Goal: Communication & Community: Answer question/provide support

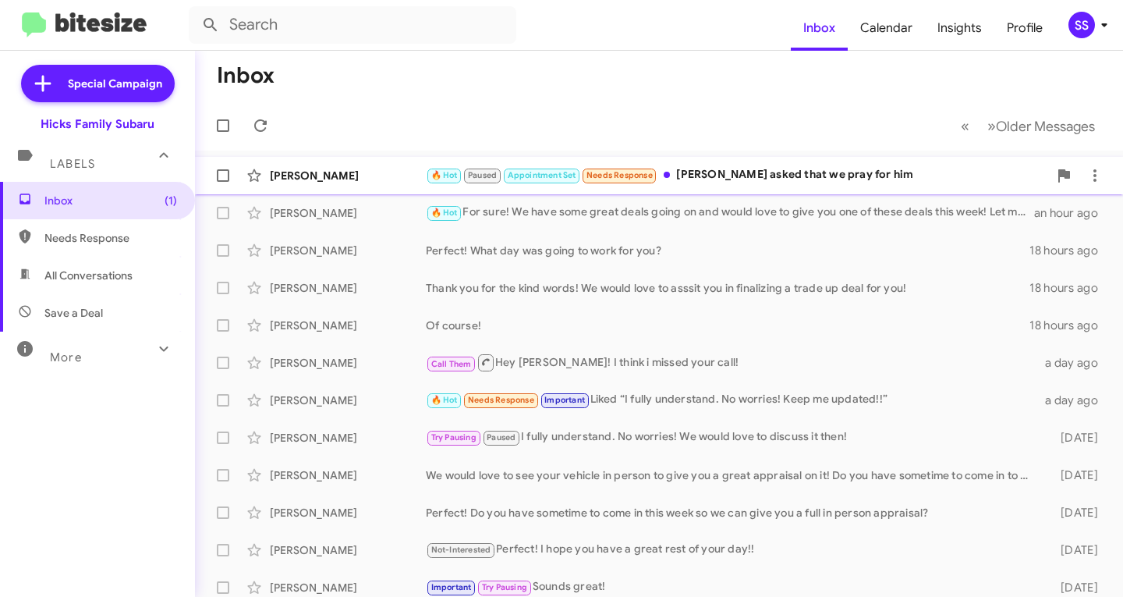
click at [840, 168] on div "🔥 Hot Paused Appointment Set Needs Response [PERSON_NAME] asked that we pray fo…" at bounding box center [737, 175] width 623 height 18
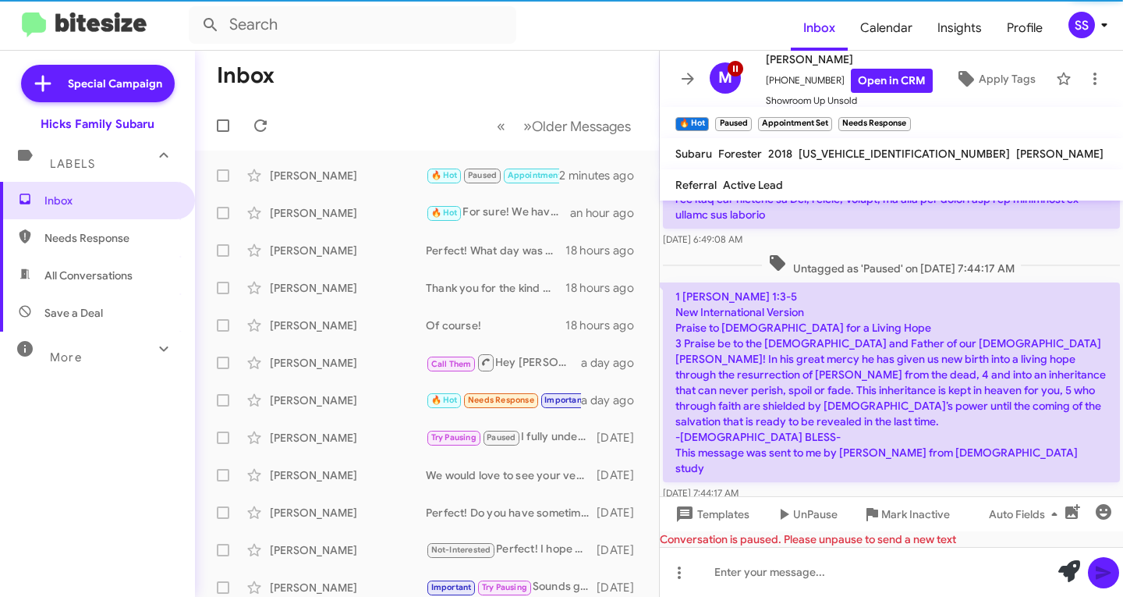
scroll to position [2078, 0]
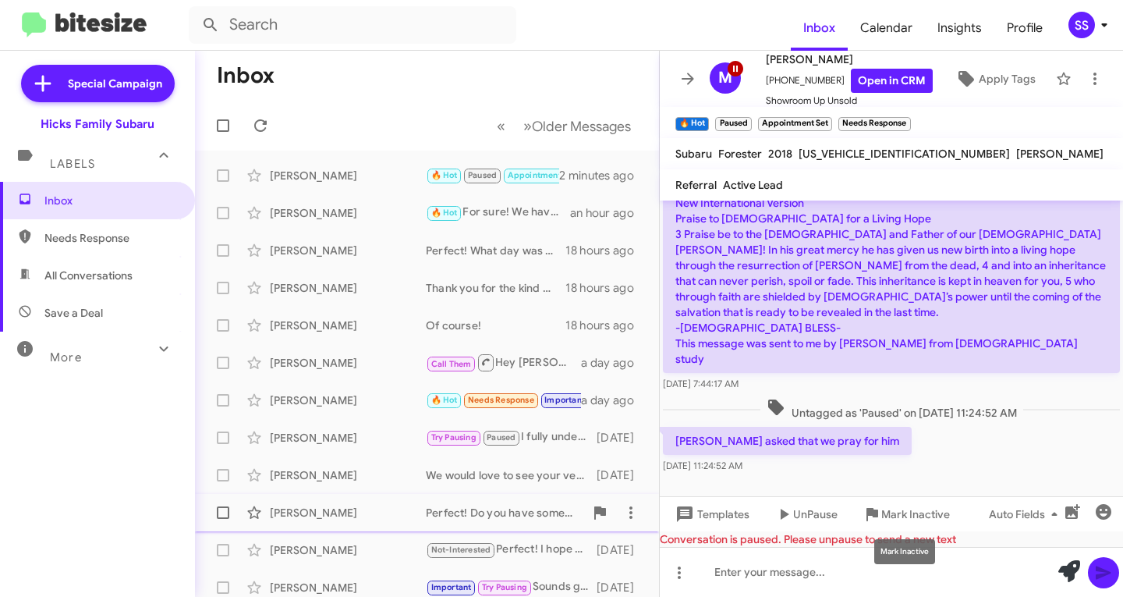
click at [910, 508] on span "Mark Inactive" at bounding box center [916, 514] width 69 height 28
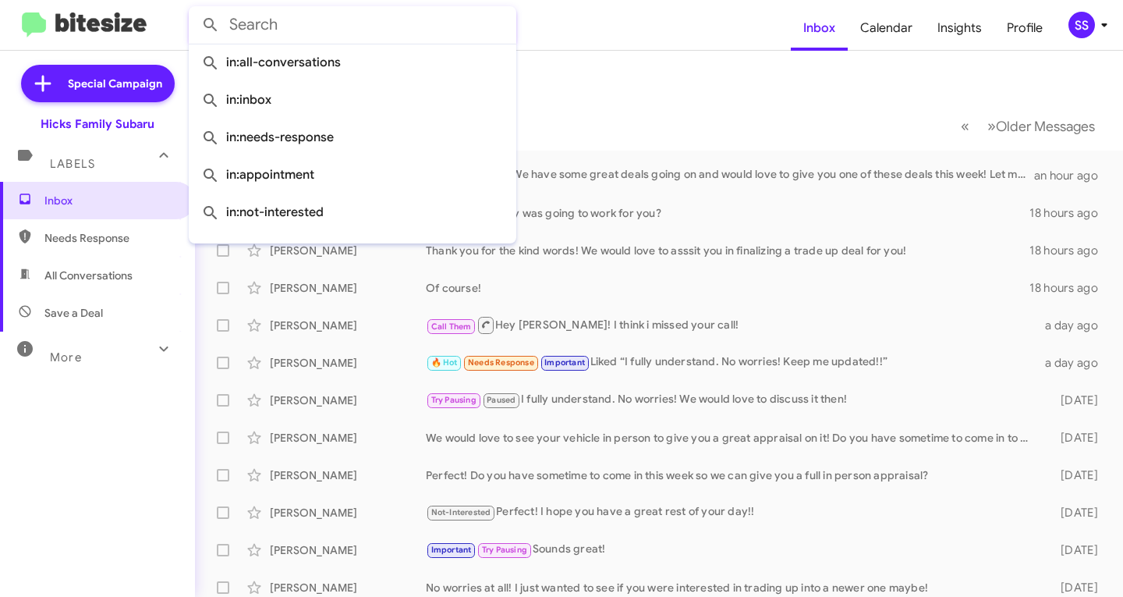
click at [380, 38] on input "text" at bounding box center [353, 24] width 328 height 37
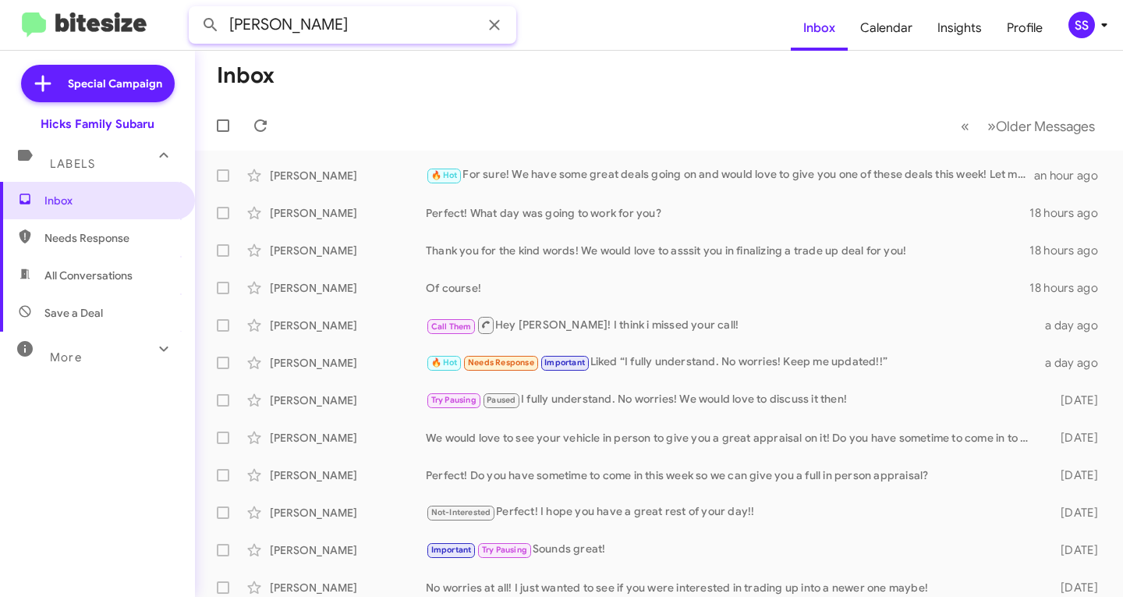
type input "[PERSON_NAME]"
click at [195, 9] on button at bounding box center [210, 24] width 31 height 31
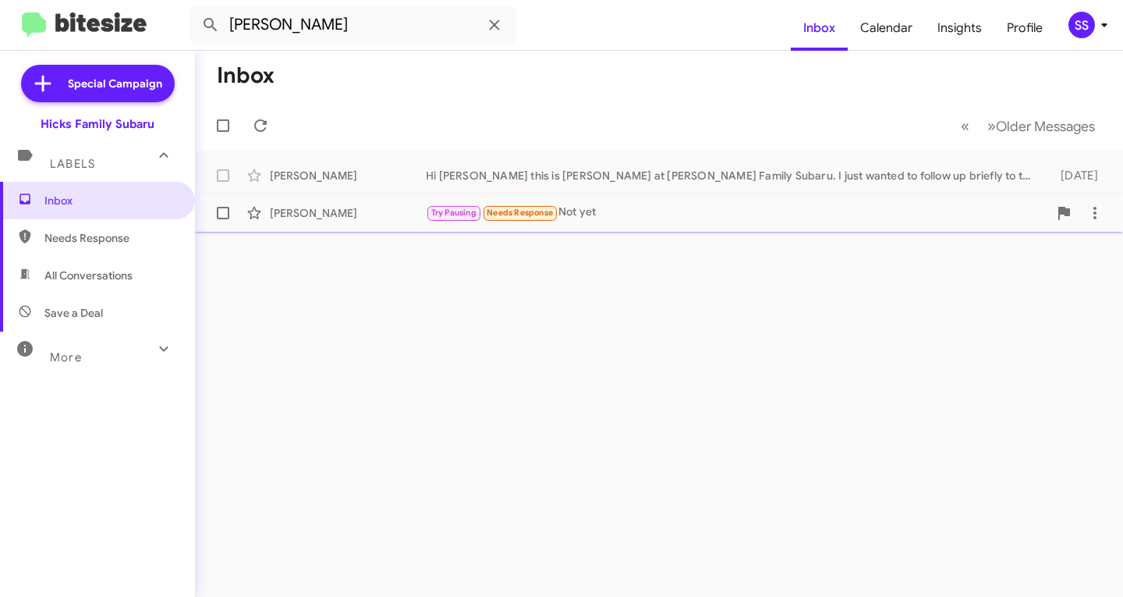
click at [726, 214] on div "Try Pausing Needs Response Not yet" at bounding box center [737, 213] width 623 height 18
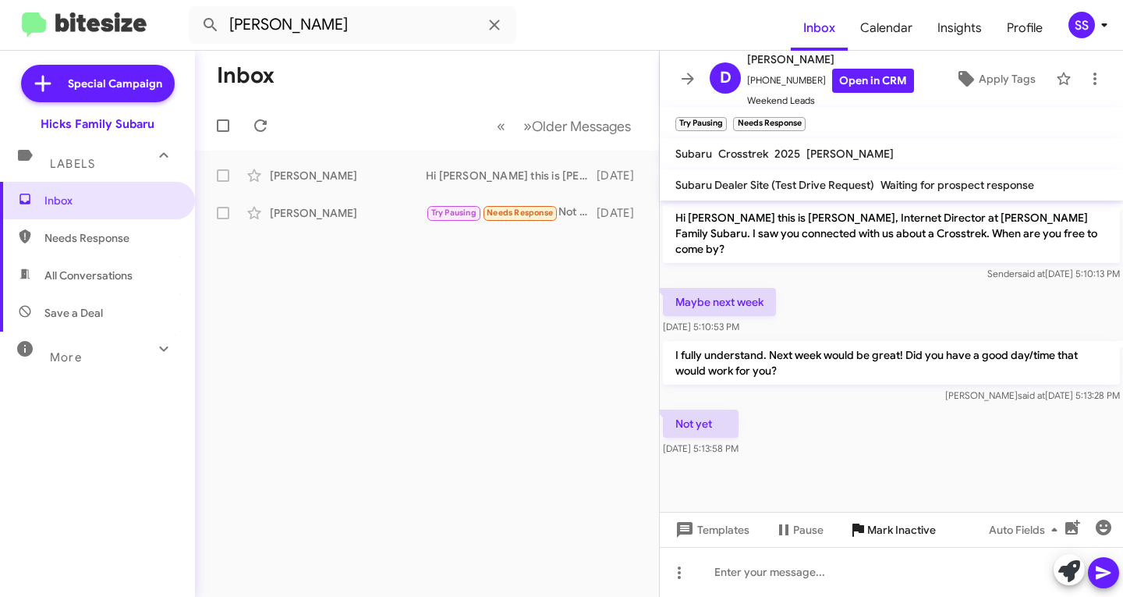
click at [912, 527] on span "Mark Inactive" at bounding box center [902, 530] width 69 height 28
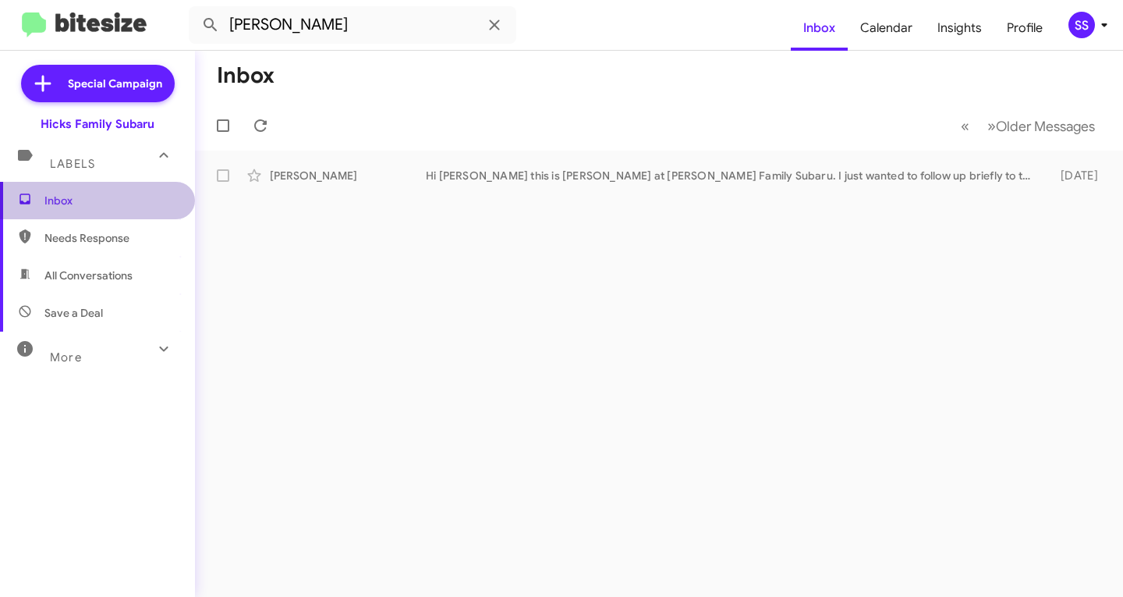
click at [136, 210] on span "Inbox" at bounding box center [97, 200] width 195 height 37
